Goal: Navigation & Orientation: Go to known website

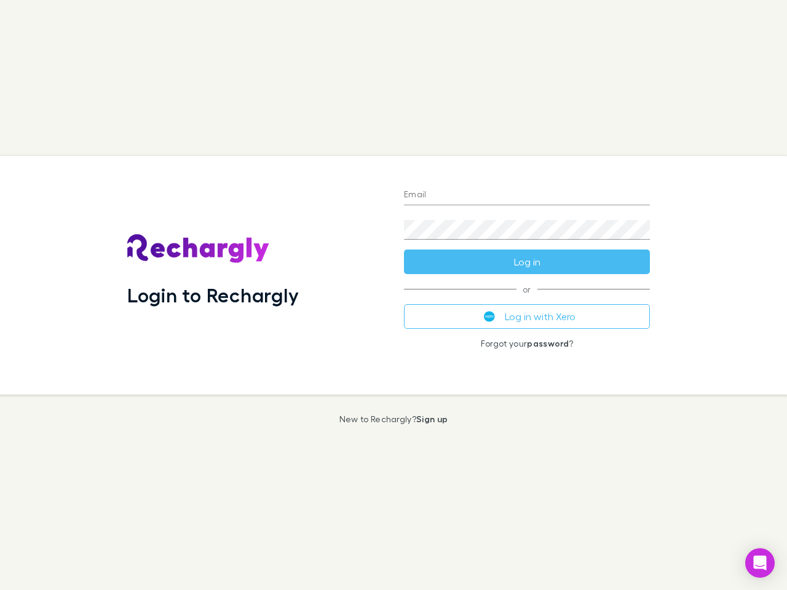
click at [393, 295] on div "Login to Rechargly" at bounding box center [255, 275] width 277 height 238
click at [527, 195] on input "Email" at bounding box center [527, 196] width 246 height 20
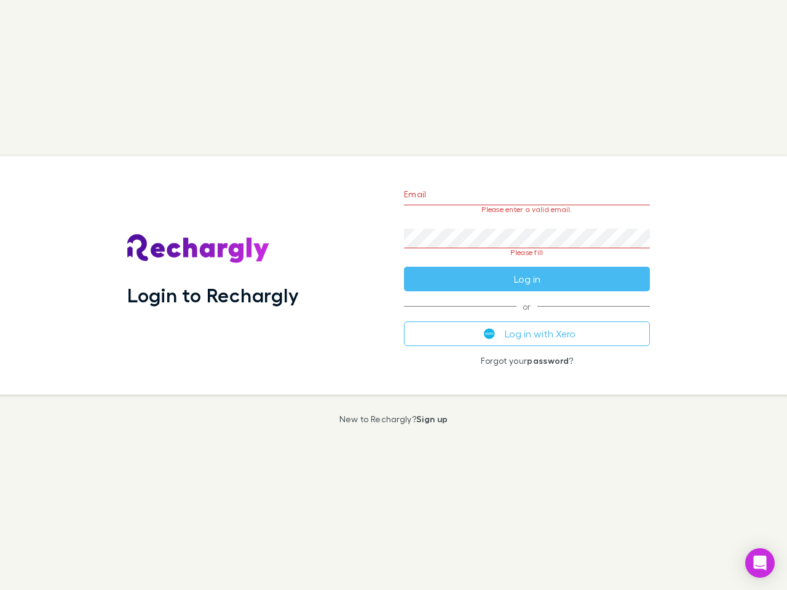
click at [527, 262] on form "Email Please enter a valid email. Password Please fill Log in" at bounding box center [527, 234] width 246 height 116
click at [527, 317] on div "Email Please enter a valid email. Password Please fill Log in or Log in with Xe…" at bounding box center [527, 275] width 266 height 238
click at [760, 563] on icon "Open Intercom Messenger" at bounding box center [760, 563] width 13 height 15
